Goal: Browse casually: Explore the website without a specific task or goal

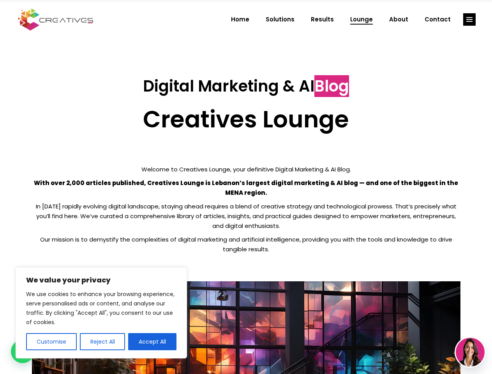
click at [246, 187] on p "With over 2,000 articles published, Creatives Lounge is Lebanon’s largest digit…" at bounding box center [246, 187] width 428 height 19
click at [51, 341] on button "Customise" at bounding box center [51, 341] width 51 height 17
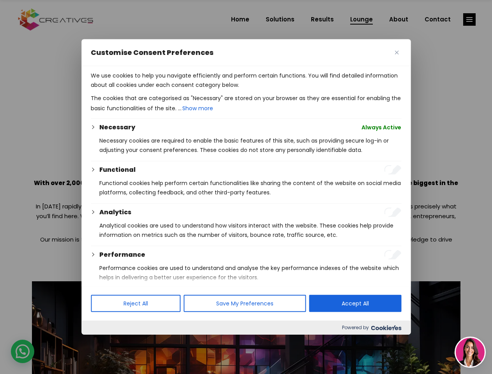
click at [102, 341] on div at bounding box center [246, 187] width 492 height 374
click at [152, 341] on div at bounding box center [246, 187] width 492 height 374
click at [469, 19] on div at bounding box center [246, 187] width 492 height 374
click at [470, 352] on img at bounding box center [470, 352] width 29 height 29
